Goal: Information Seeking & Learning: Check status

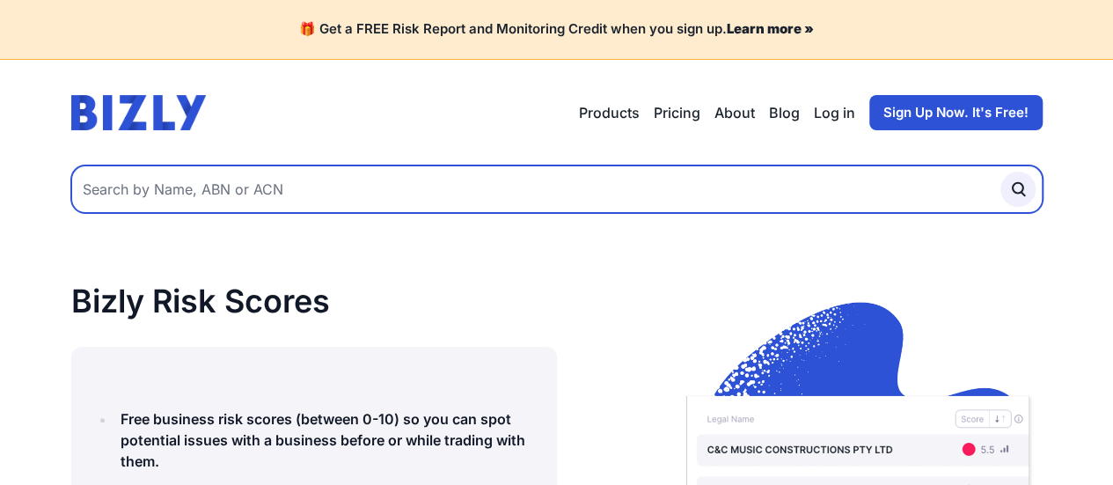
click at [308, 205] on input "text" at bounding box center [557, 189] width 972 height 48
paste input "93169841874"
type input "93169841874"
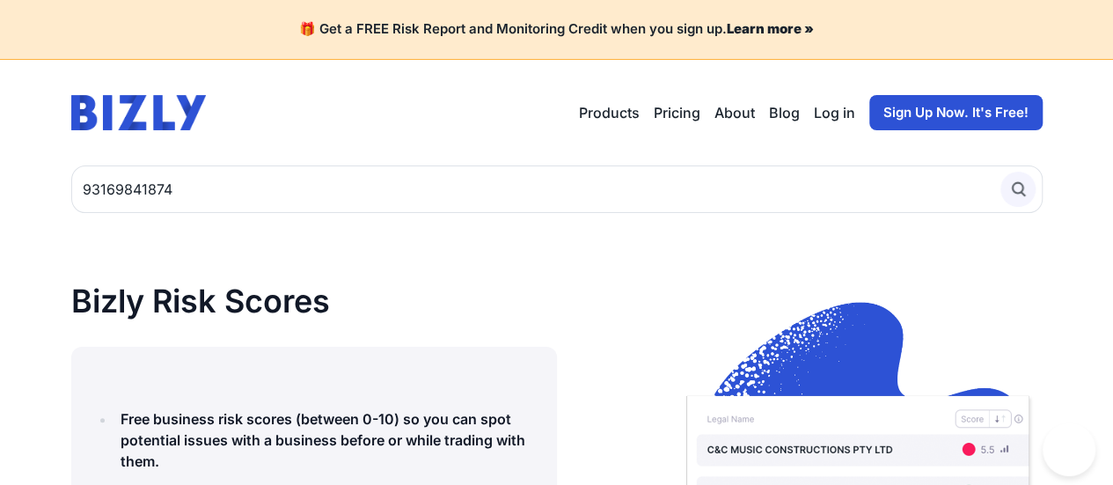
click at [1023, 189] on icon "submit" at bounding box center [1018, 189] width 19 height 19
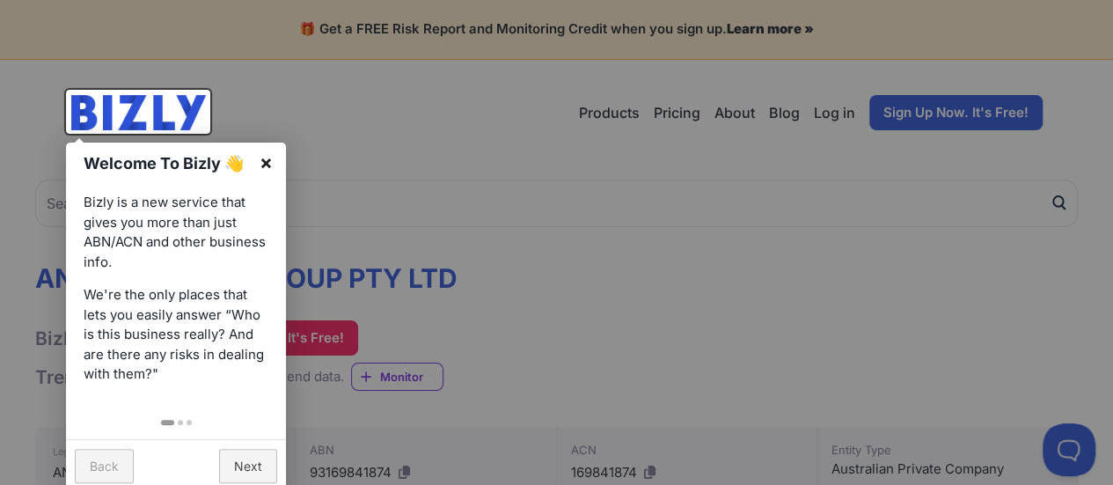
click at [274, 169] on link "×" at bounding box center [266, 163] width 40 height 40
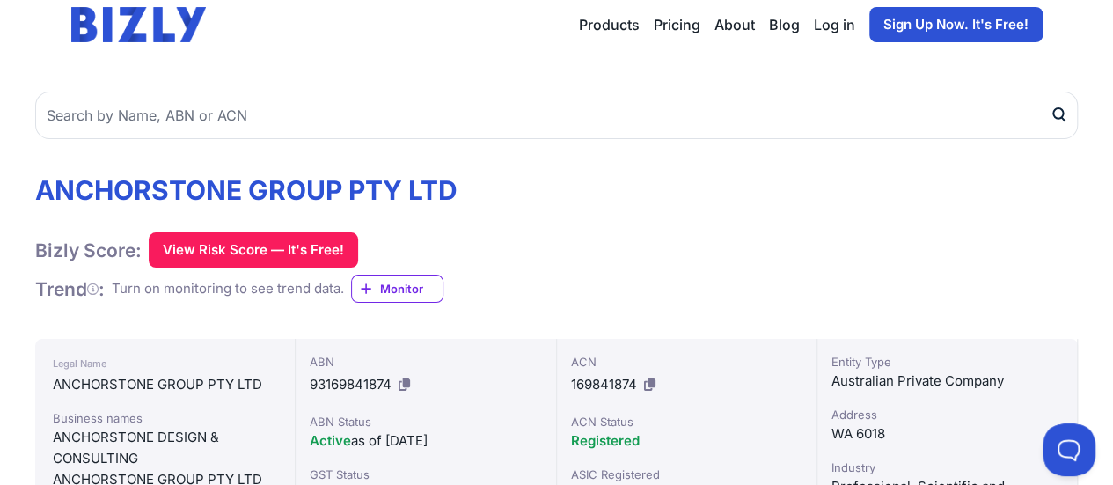
scroll to position [86, 0]
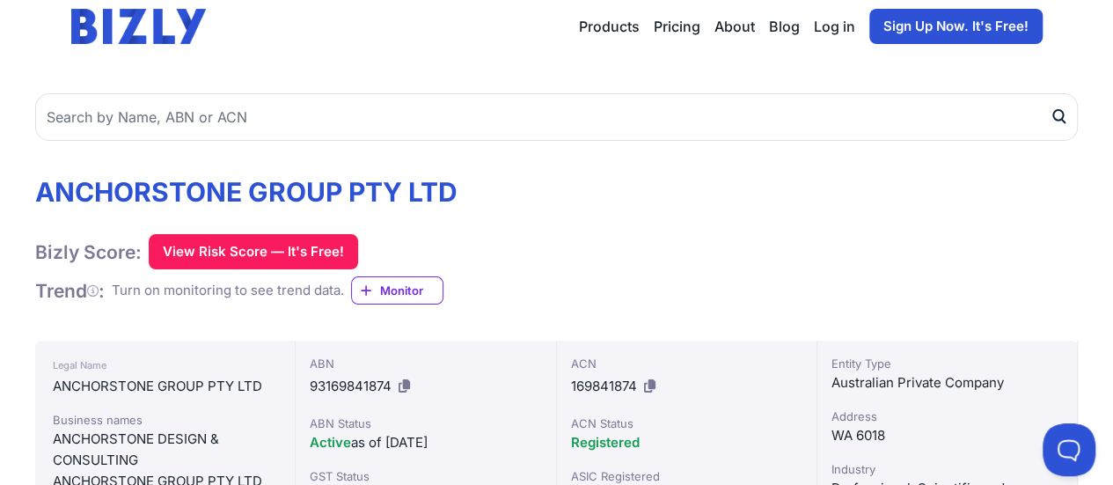
click at [336, 383] on span "93169841874" at bounding box center [351, 386] width 82 height 17
copy div "93169841874"
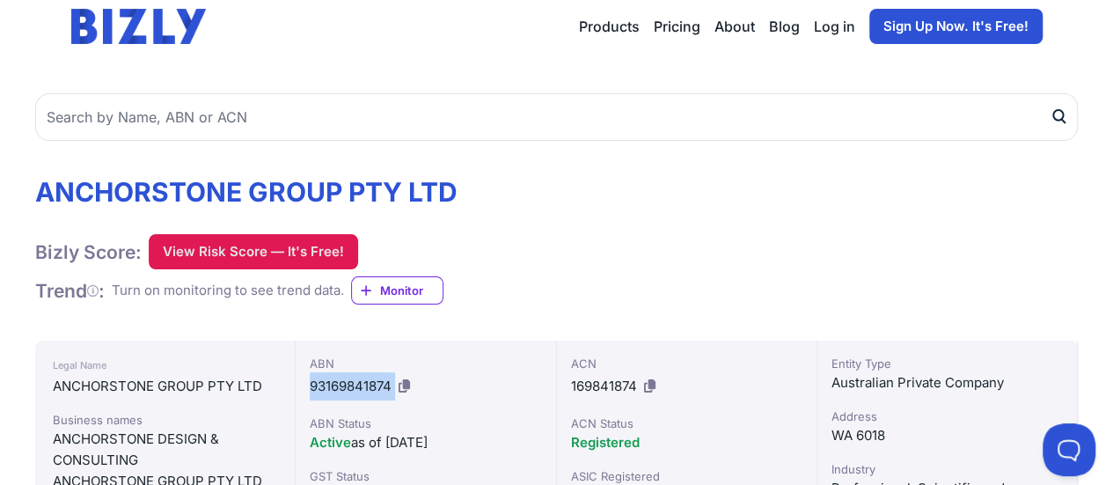
click at [283, 252] on button "View Risk Score — It's Free!" at bounding box center [253, 251] width 209 height 35
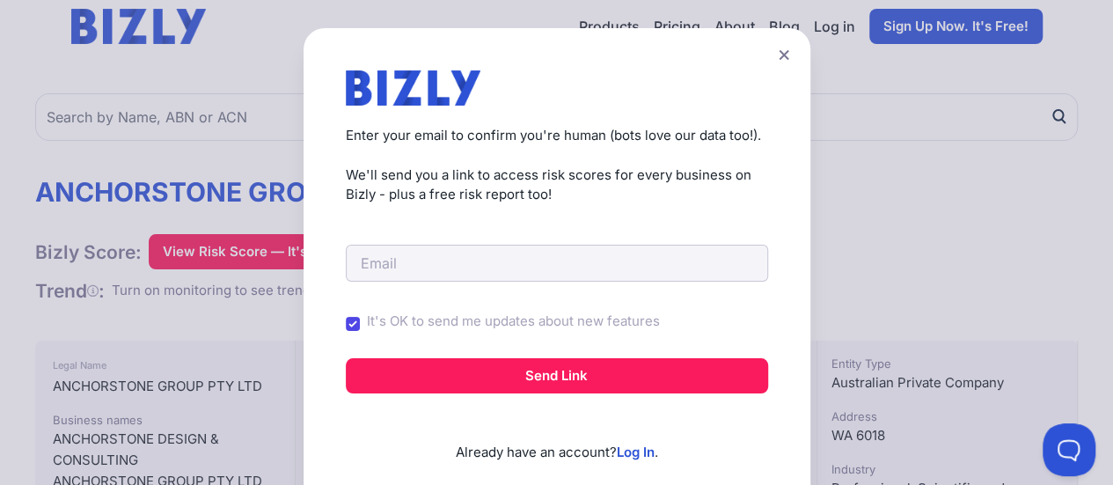
scroll to position [68, 0]
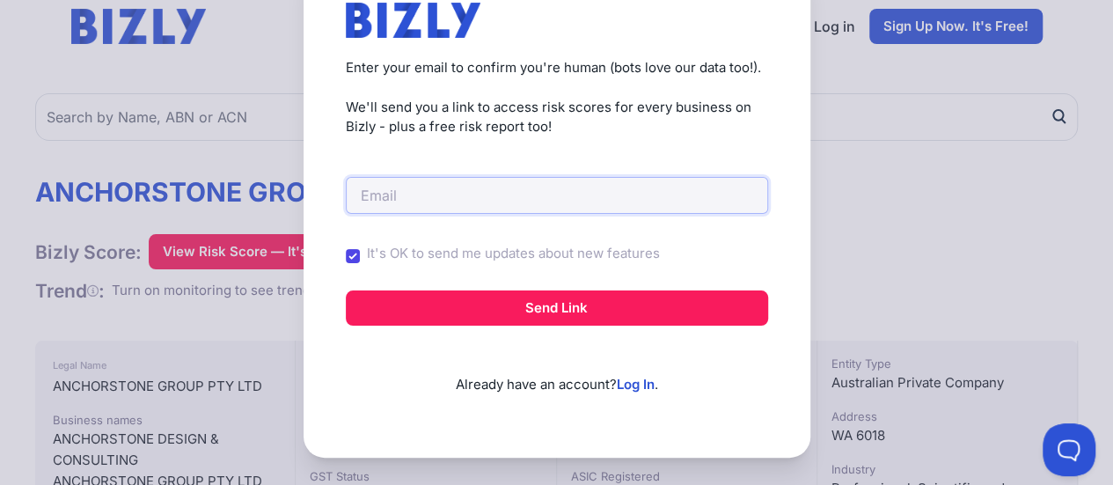
click at [479, 182] on input "email" at bounding box center [557, 195] width 422 height 37
type input "victor.ngoon@gmail.com"
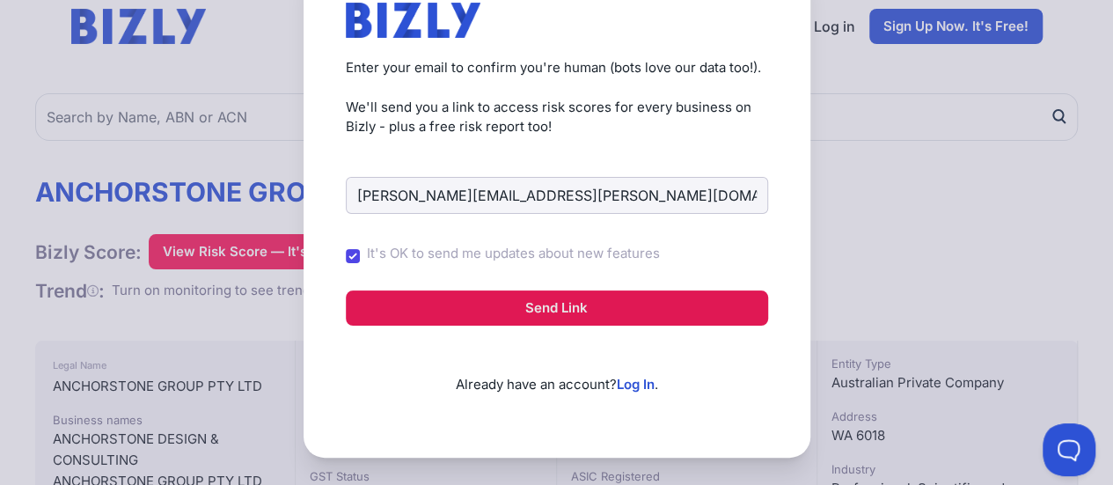
click at [532, 311] on button "Send Link" at bounding box center [557, 307] width 422 height 35
click at [554, 309] on button "Send Link" at bounding box center [557, 307] width 422 height 35
click at [549, 303] on button "Send Link" at bounding box center [557, 307] width 422 height 35
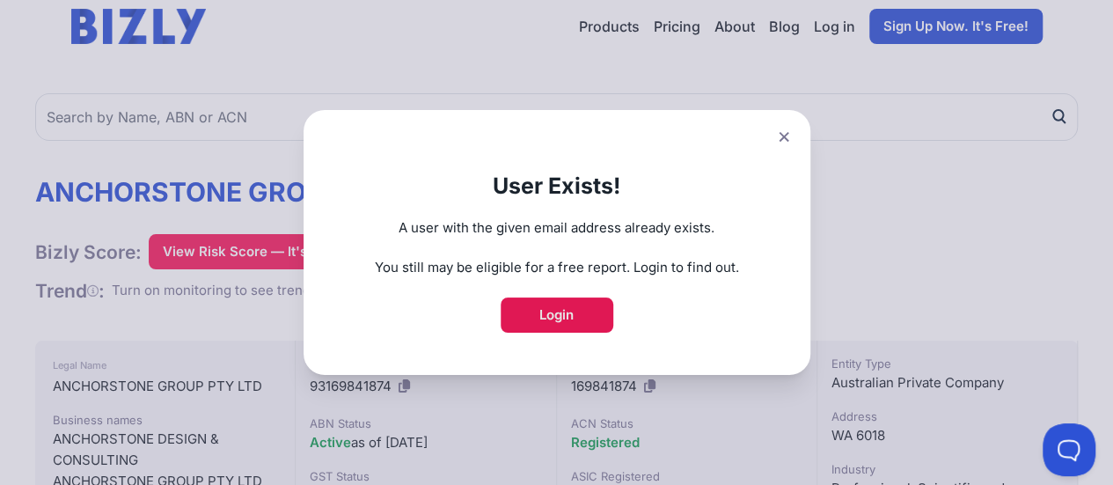
click at [556, 318] on link "Login" at bounding box center [557, 314] width 113 height 35
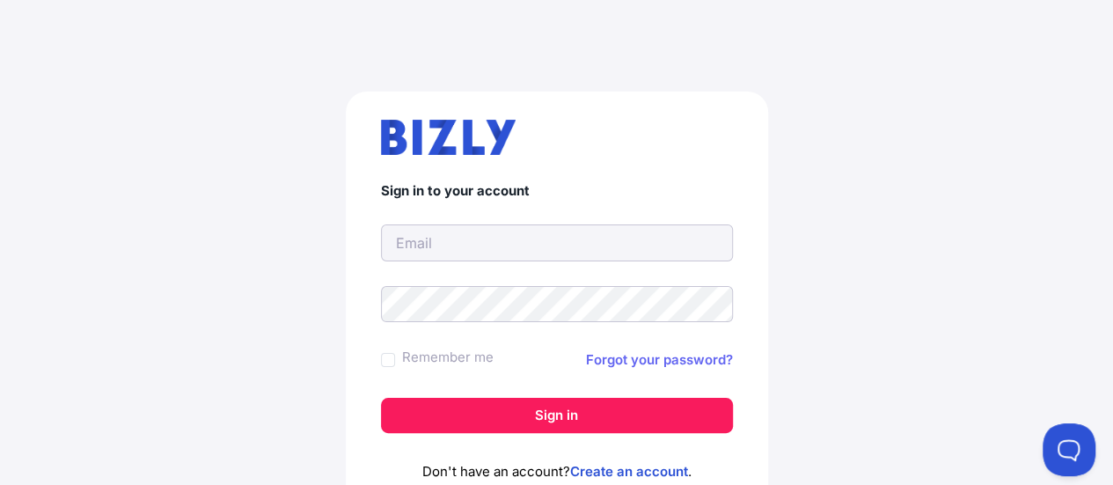
click at [645, 359] on link "Forgot your password?" at bounding box center [659, 359] width 147 height 21
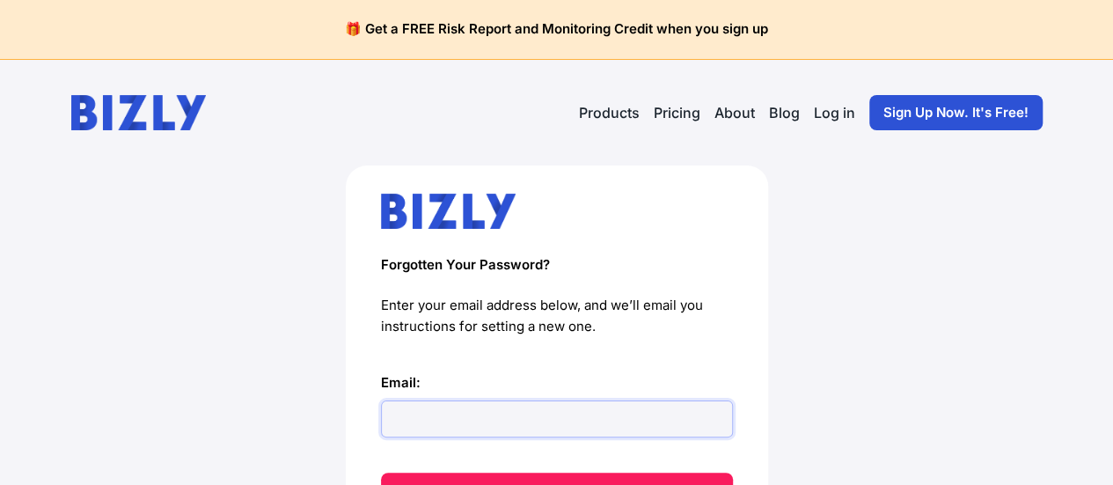
click at [509, 425] on input "Email:" at bounding box center [557, 418] width 352 height 37
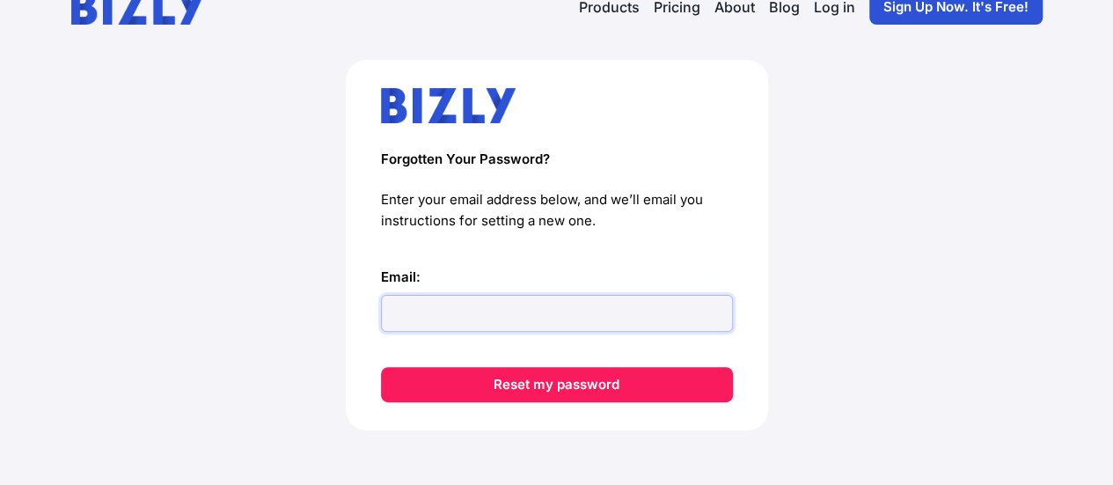
click at [475, 309] on input "Email:" at bounding box center [557, 313] width 352 height 37
type input "victor.ngoon@gmail.com"
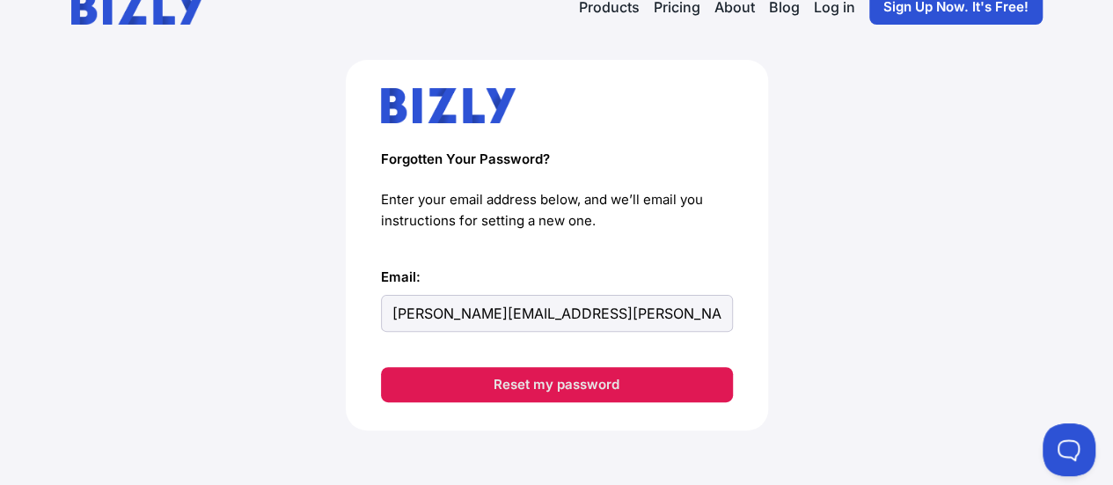
click at [540, 385] on button "Reset my password" at bounding box center [557, 384] width 352 height 35
